Goal: Task Accomplishment & Management: Manage account settings

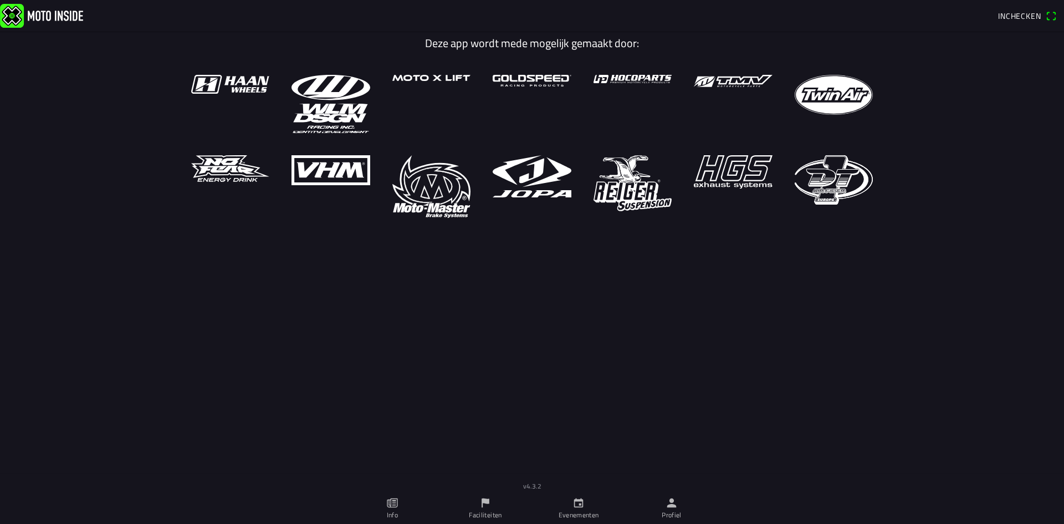
click at [670, 508] on icon "person" at bounding box center [671, 502] width 12 height 12
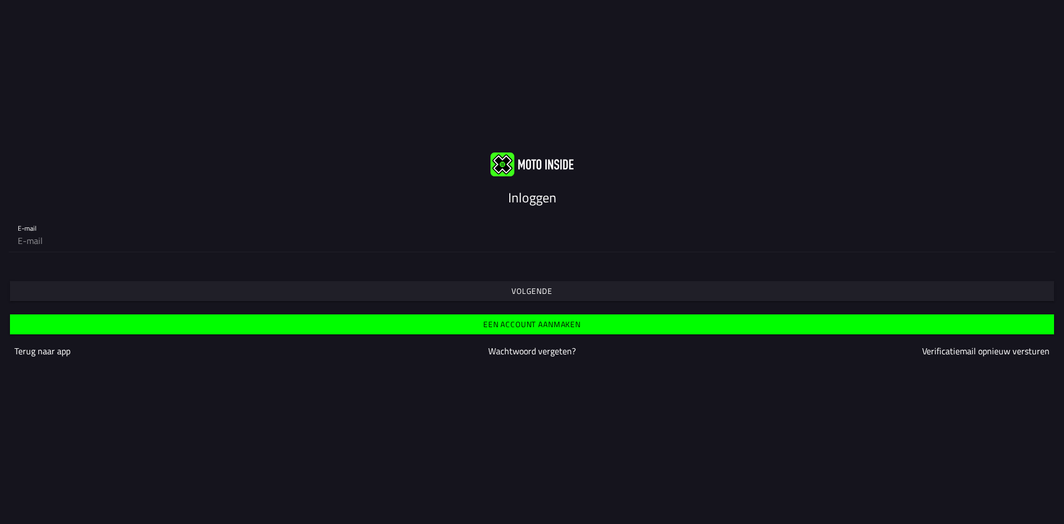
click at [0, 0] on slot "Volgende" at bounding box center [0, 0] width 0 height 0
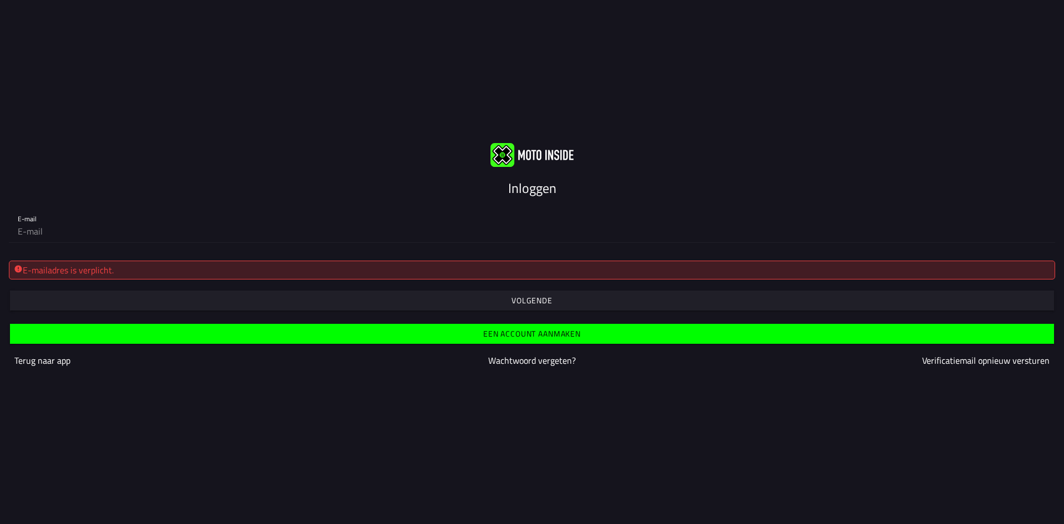
click at [534, 278] on div "E-mailadres is verplicht." at bounding box center [532, 269] width 1046 height 19
click at [152, 235] on input "email" at bounding box center [532, 231] width 1028 height 22
type input "d"
type input "[EMAIL_ADDRESS][DOMAIN_NAME]"
click at [0, 0] on slot "Volgende" at bounding box center [0, 0] width 0 height 0
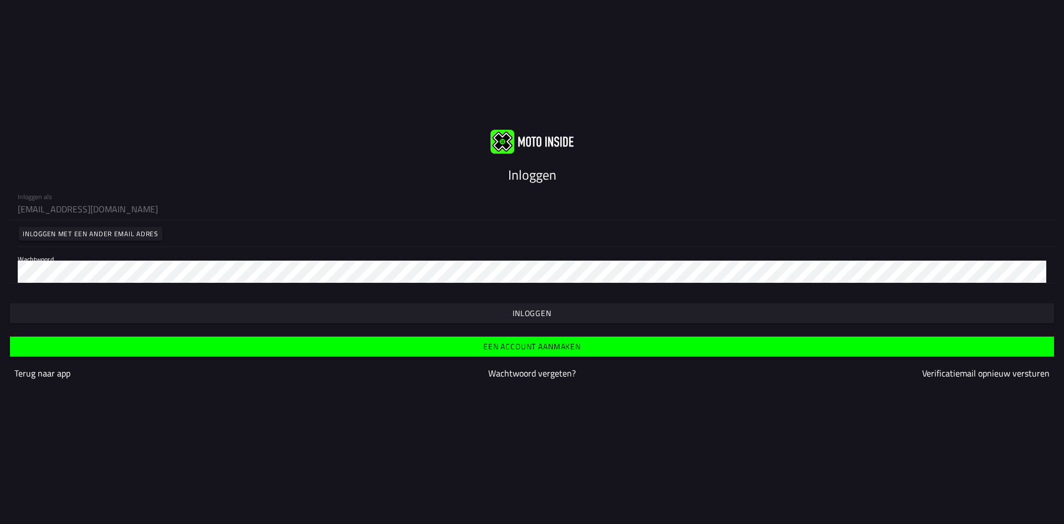
click at [0, 0] on slot "Inloggen" at bounding box center [0, 0] width 0 height 0
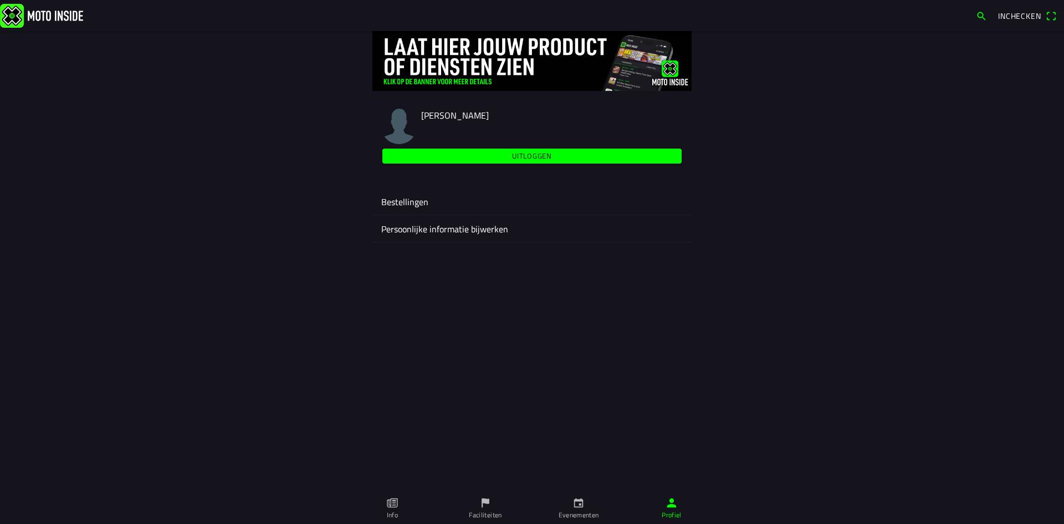
click at [407, 201] on ion-label "Bestellingen" at bounding box center [531, 201] width 301 height 13
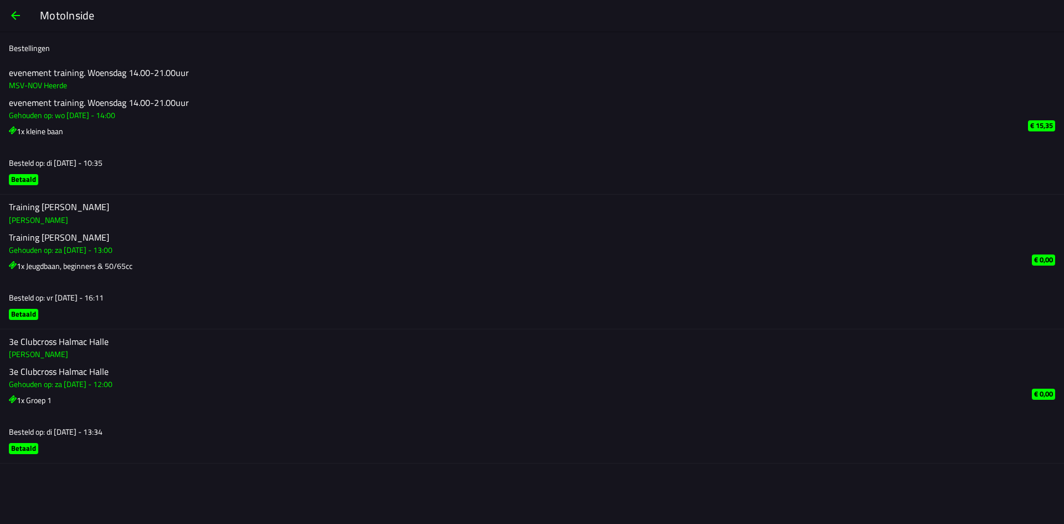
click at [16, 16] on span "button" at bounding box center [15, 15] width 13 height 27
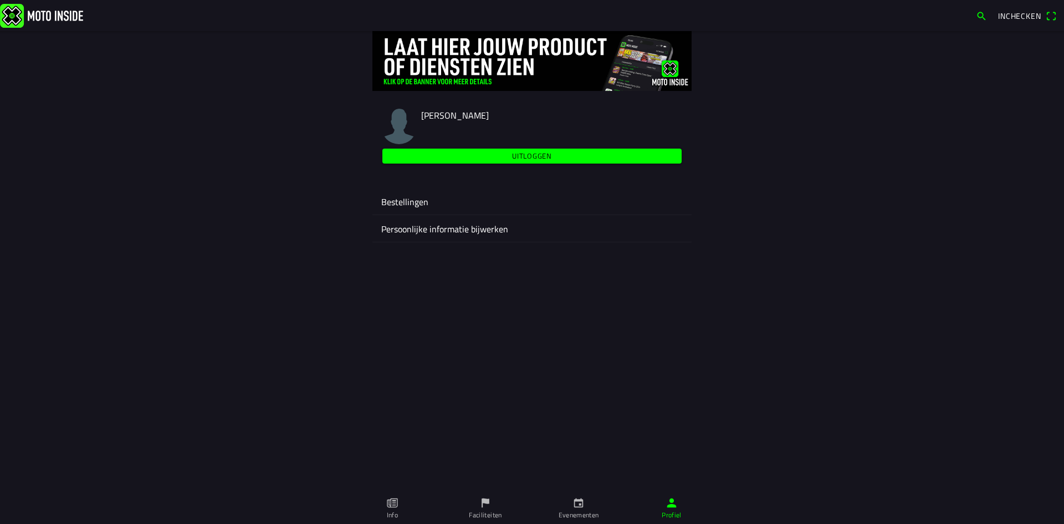
click at [501, 230] on ion-label "Persoonlijke informatie bijwerken" at bounding box center [531, 228] width 301 height 13
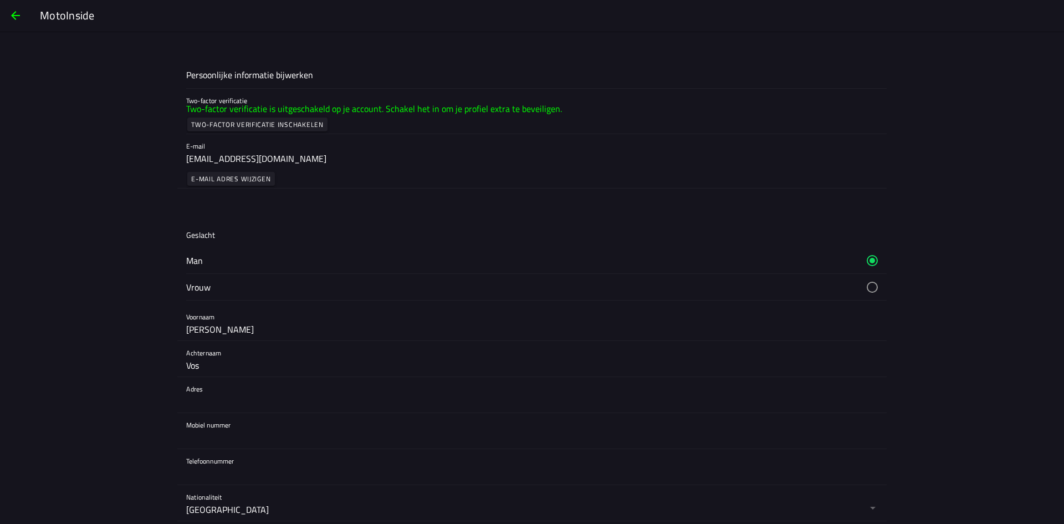
click at [13, 13] on span "button" at bounding box center [15, 15] width 13 height 27
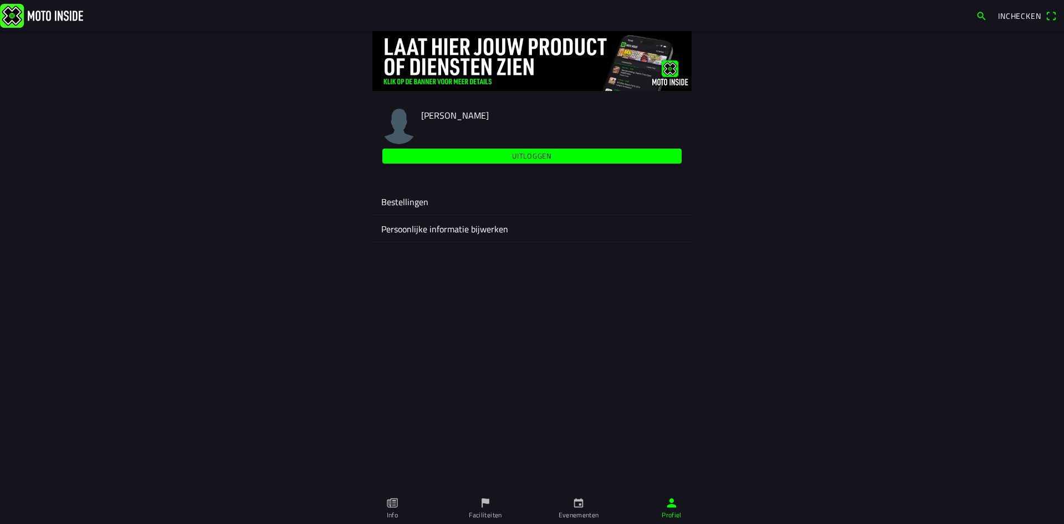
click at [586, 504] on link "Evenementen" at bounding box center [578, 508] width 93 height 31
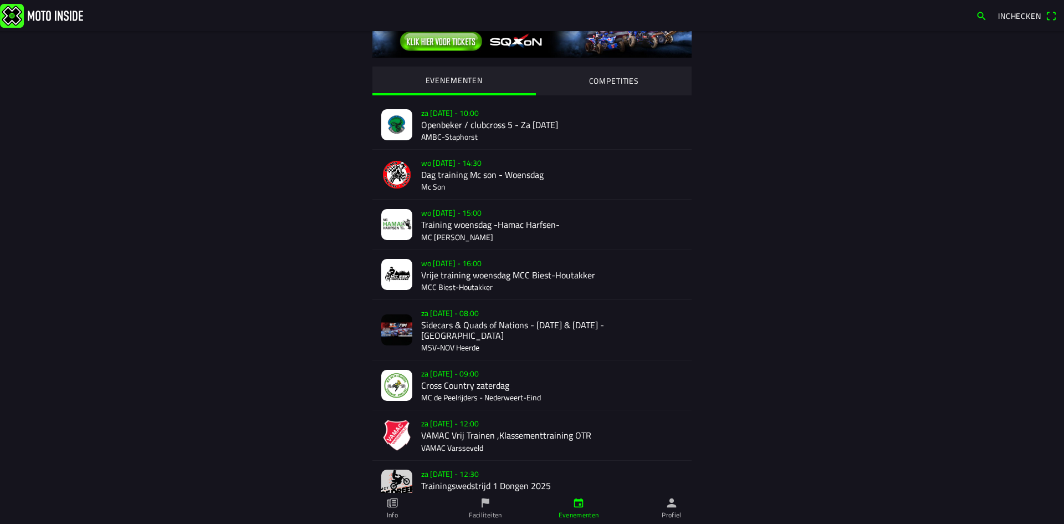
scroll to position [55, 0]
